Goal: Information Seeking & Learning: Learn about a topic

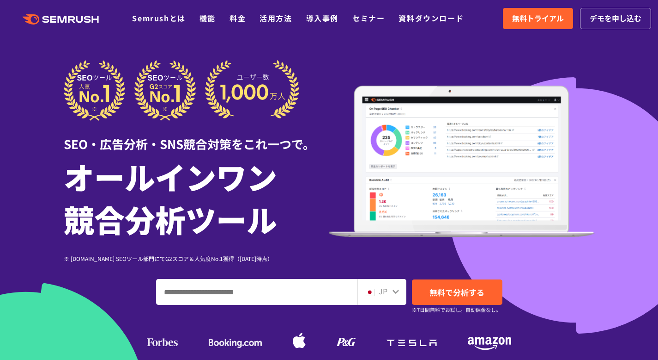
click at [183, 305] on div "SEO・広告分析・SNS競合対策をこれ一つで。 オールインワン 競合分析ツール ※ [DOMAIN_NAME] SEOツール部門にてG2スコア＆人気度No.1…" at bounding box center [329, 218] width 531 height 317
click at [183, 295] on input "ドメイン、キーワードまたはURLを入力してください" at bounding box center [257, 291] width 200 height 25
paste input "**********"
type input "**********"
click at [401, 295] on div "JP" at bounding box center [381, 292] width 49 height 26
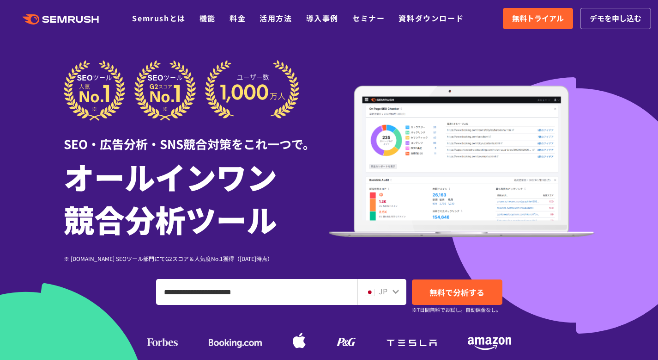
click at [397, 290] on icon at bounding box center [396, 291] width 6 height 4
click at [379, 293] on span "JP" at bounding box center [383, 290] width 9 height 11
click at [445, 293] on span "無料で分析する" at bounding box center [457, 292] width 55 height 12
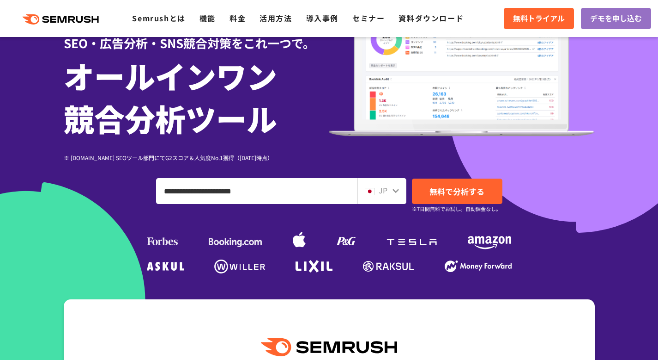
scroll to position [101, 0]
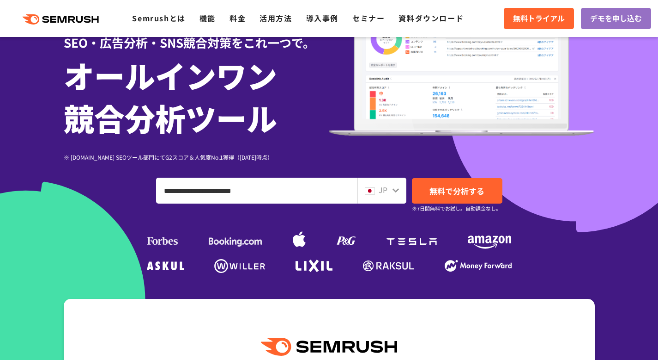
click at [399, 189] on div "JP" at bounding box center [381, 190] width 49 height 26
click at [372, 191] on img at bounding box center [370, 190] width 10 height 7
click at [441, 193] on span "無料で分析する" at bounding box center [457, 191] width 55 height 12
